Goal: Information Seeking & Learning: Learn about a topic

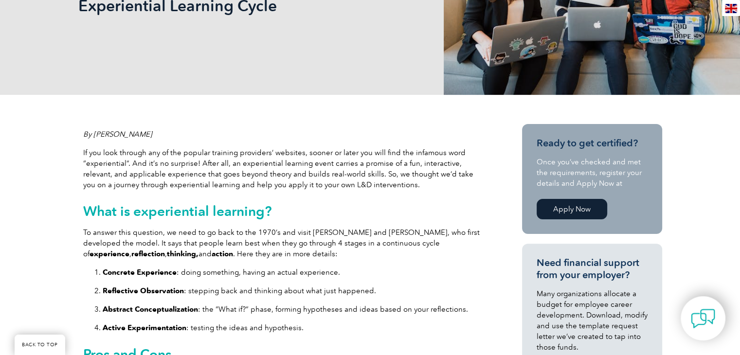
scroll to position [226, 0]
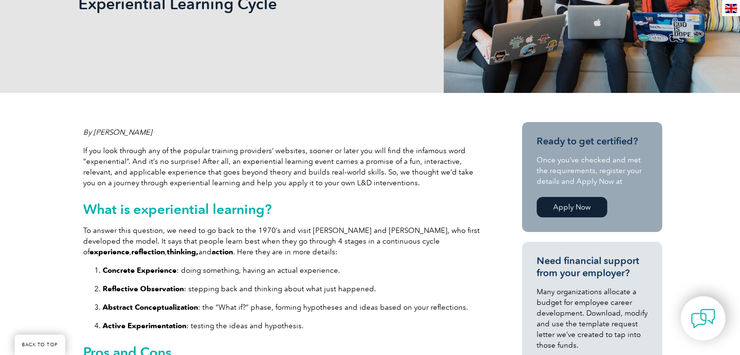
drag, startPoint x: 743, startPoint y: 36, endPoint x: 736, endPoint y: 76, distance: 41.0
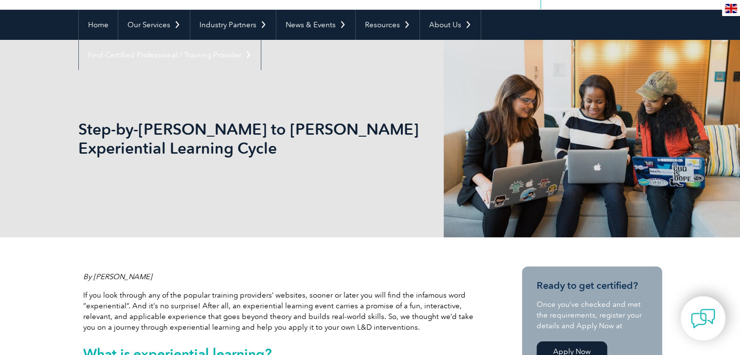
scroll to position [36, 0]
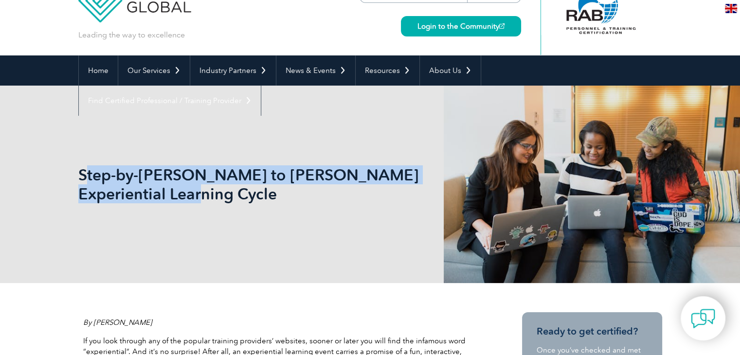
drag, startPoint x: 82, startPoint y: 170, endPoint x: 120, endPoint y: 199, distance: 47.6
click at [120, 199] on h1 "Step-by-[PERSON_NAME] to [PERSON_NAME] Experiential Learning Cycle" at bounding box center [265, 184] width 374 height 38
drag, startPoint x: 78, startPoint y: 172, endPoint x: 128, endPoint y: 196, distance: 55.3
click at [128, 196] on h1 "Step-by-[PERSON_NAME] to [PERSON_NAME] Experiential Learning Cycle" at bounding box center [265, 184] width 374 height 38
copy h1 "Step-by-[PERSON_NAME] to [PERSON_NAME] Experiential Learning Cycle"
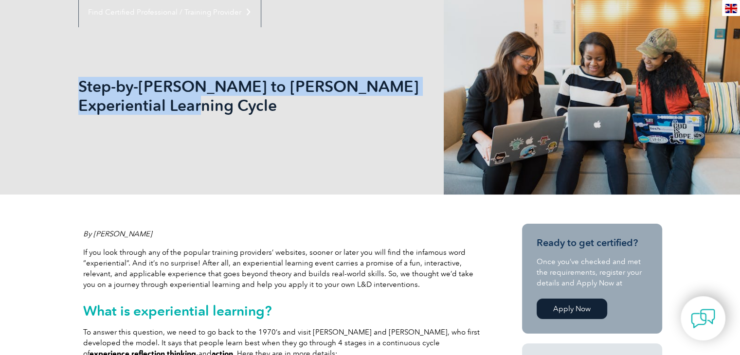
scroll to position [68, 0]
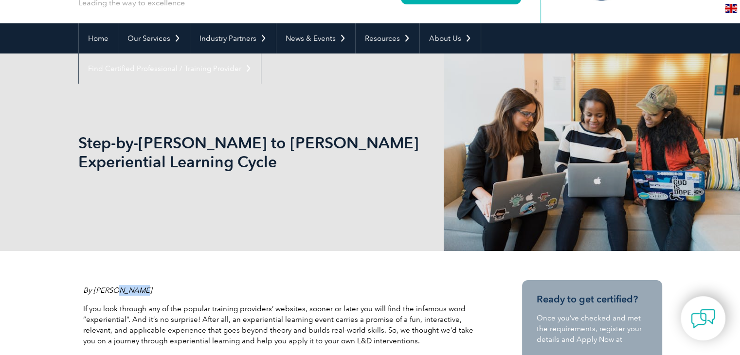
drag, startPoint x: 134, startPoint y: 289, endPoint x: 110, endPoint y: 288, distance: 23.9
click at [110, 288] on p "By [PERSON_NAME]" at bounding box center [282, 290] width 399 height 11
copy em "Ketkin"
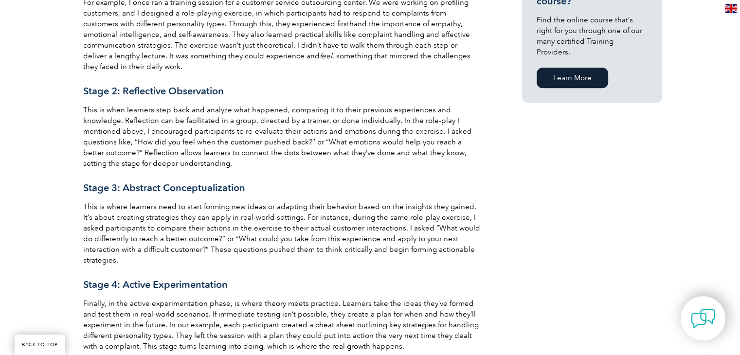
scroll to position [46, 0]
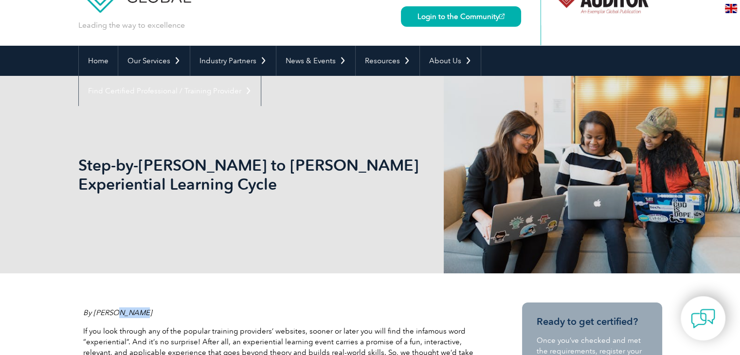
copy em "Ketkin"
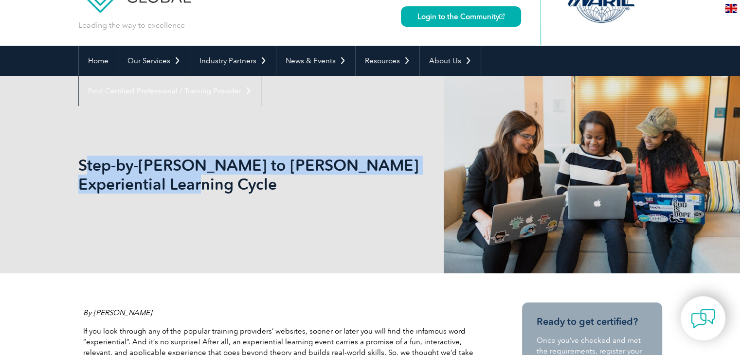
drag, startPoint x: 82, startPoint y: 164, endPoint x: 124, endPoint y: 191, distance: 49.4
click at [124, 191] on h1 "Step-by-[PERSON_NAME] to [PERSON_NAME] Experiential Learning Cycle" at bounding box center [265, 175] width 374 height 38
drag, startPoint x: 81, startPoint y: 164, endPoint x: 115, endPoint y: 180, distance: 38.1
click at [115, 180] on h1 "Step-by-[PERSON_NAME] to [PERSON_NAME] Experiential Learning Cycle" at bounding box center [265, 175] width 374 height 38
copy h1 "Step-by-[PERSON_NAME] to [PERSON_NAME] Experiential Learning Cycle"
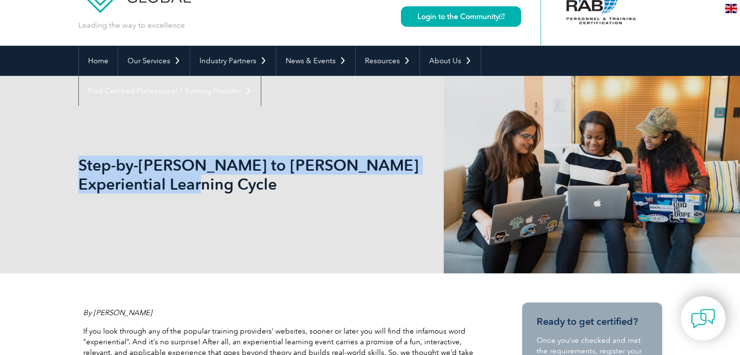
scroll to position [0, 0]
